Goal: Task Accomplishment & Management: Complete application form

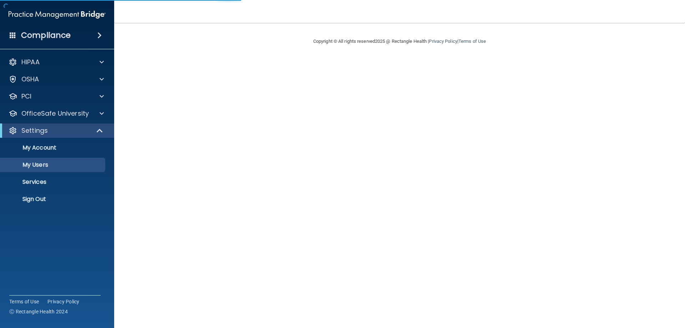
select select "20"
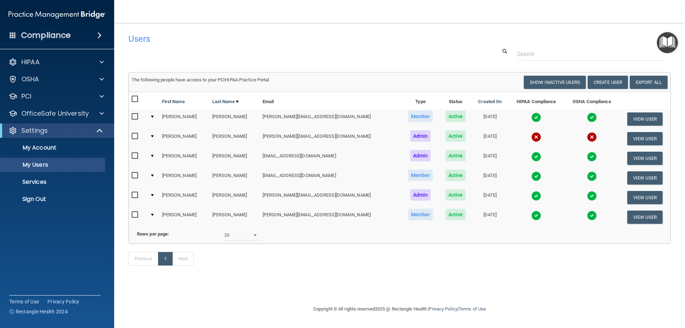
click at [135, 134] on input "checkbox" at bounding box center [136, 136] width 8 height 6
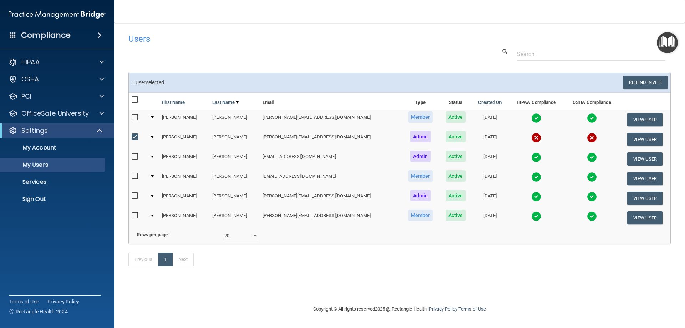
click at [132, 134] on input "checkbox" at bounding box center [136, 137] width 8 height 6
checkbox input "false"
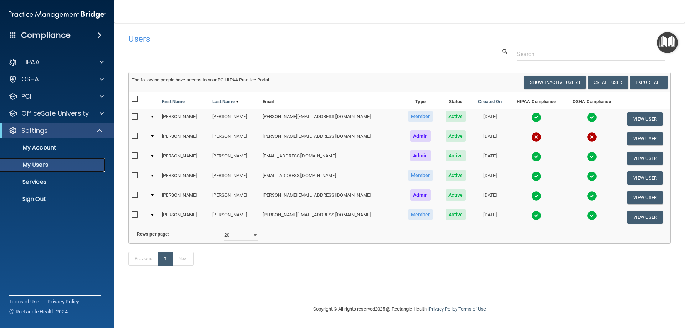
click at [82, 164] on p "My Users" at bounding box center [53, 164] width 97 height 7
click at [601, 79] on button "Create User" at bounding box center [608, 82] width 40 height 13
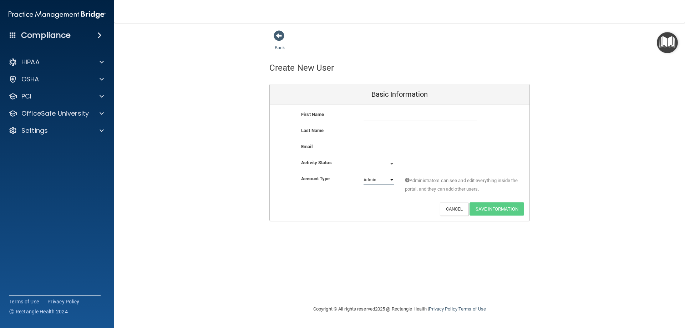
click at [390, 181] on select "Admin Member" at bounding box center [379, 180] width 31 height 11
select select "practice_member"
click at [364, 175] on select "Admin Member" at bounding box center [379, 180] width 31 height 11
click at [391, 161] on select "Active Inactive" at bounding box center [379, 163] width 31 height 11
select select "active"
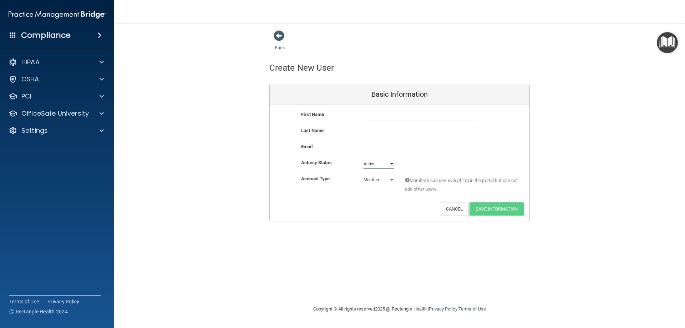
click at [364, 158] on select "Active Inactive" at bounding box center [379, 163] width 31 height 11
click at [414, 115] on input "text" at bounding box center [421, 115] width 114 height 11
drag, startPoint x: 368, startPoint y: 116, endPoint x: 359, endPoint y: 116, distance: 8.6
click at [359, 116] on div "zbraylen zbraylen" at bounding box center [420, 115] width 125 height 11
type input "Braylen"
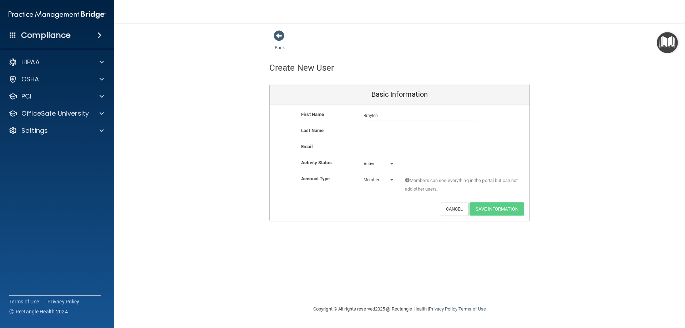
click at [372, 126] on div "First Name [PERSON_NAME] Last Name Email Activity Status Active Active Inactive…" at bounding box center [400, 163] width 260 height 116
click at [373, 130] on input "text" at bounding box center [421, 131] width 114 height 11
type input "[PERSON_NAME]"
type input "[EMAIL_ADDRESS][DOMAIN_NAME]"
click at [485, 209] on button "Save Information" at bounding box center [497, 208] width 55 height 13
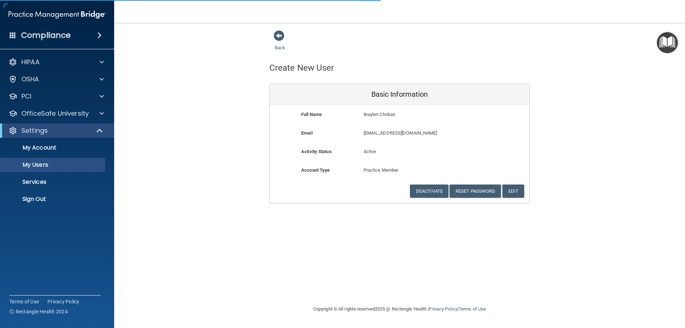
select select "20"
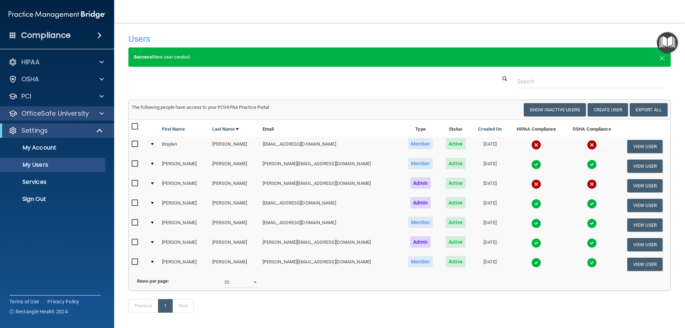
click at [62, 120] on div "OfficeSafe University" at bounding box center [57, 113] width 115 height 14
click at [103, 112] on span at bounding box center [102, 113] width 4 height 9
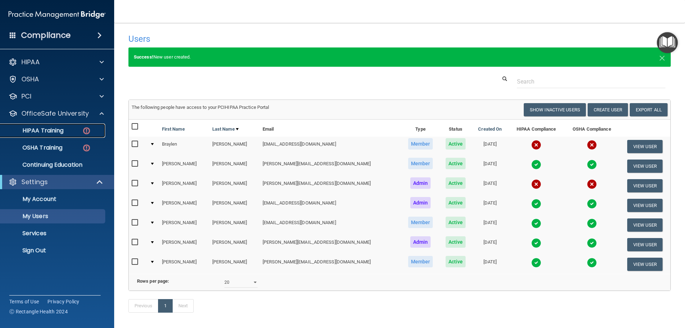
click at [86, 132] on img at bounding box center [86, 130] width 9 height 9
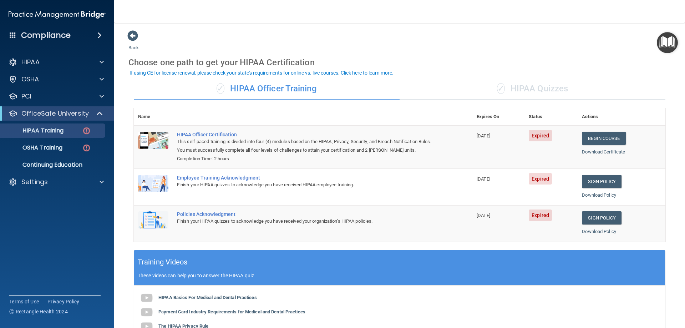
click at [535, 88] on div "✓ HIPAA Quizzes" at bounding box center [533, 88] width 266 height 21
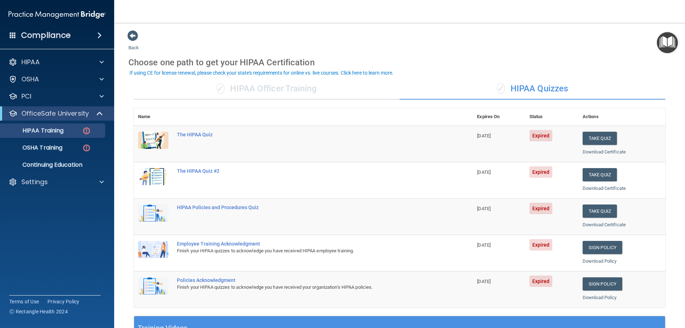
click at [278, 89] on div "✓ HIPAA Officer Training" at bounding box center [267, 88] width 266 height 21
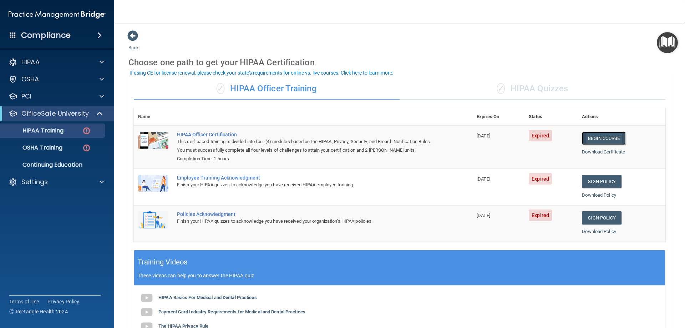
click at [595, 140] on link "Begin Course" at bounding box center [604, 138] width 44 height 13
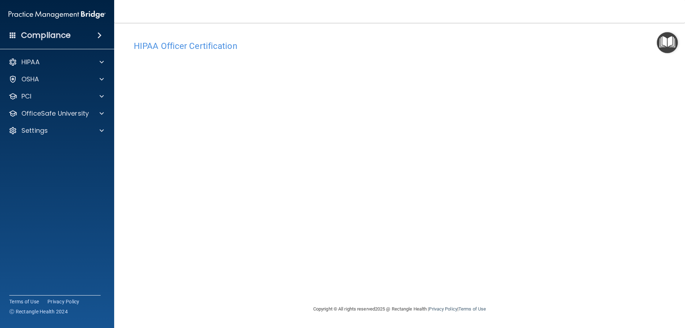
drag, startPoint x: 108, startPoint y: 292, endPoint x: 368, endPoint y: 288, distance: 259.8
click at [368, 288] on div "HIPAA Officer Certification This course doesn’t expire until 04/03/2025. Are yo…" at bounding box center [399, 171] width 542 height 268
